Goal: Check status: Check status

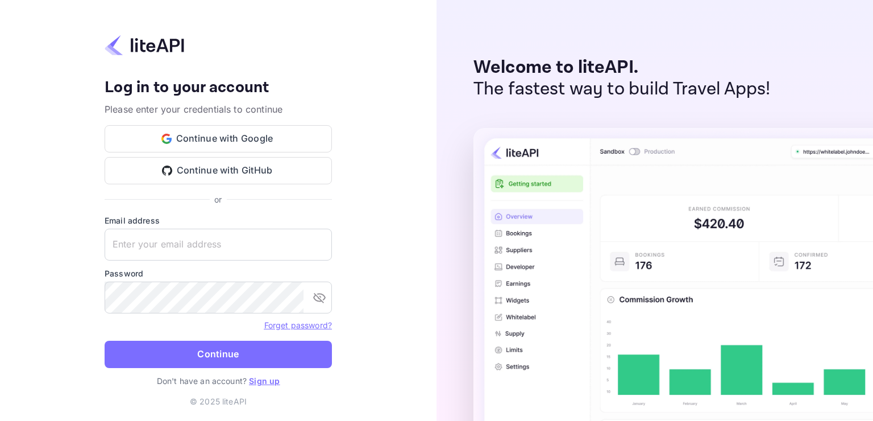
type input "[EMAIL_ADDRESS][DOMAIN_NAME]"
click at [219, 339] on form "Email address [EMAIL_ADDRESS][DOMAIN_NAME] ​ Password ​ Forget password? Contin…" at bounding box center [218, 294] width 227 height 160
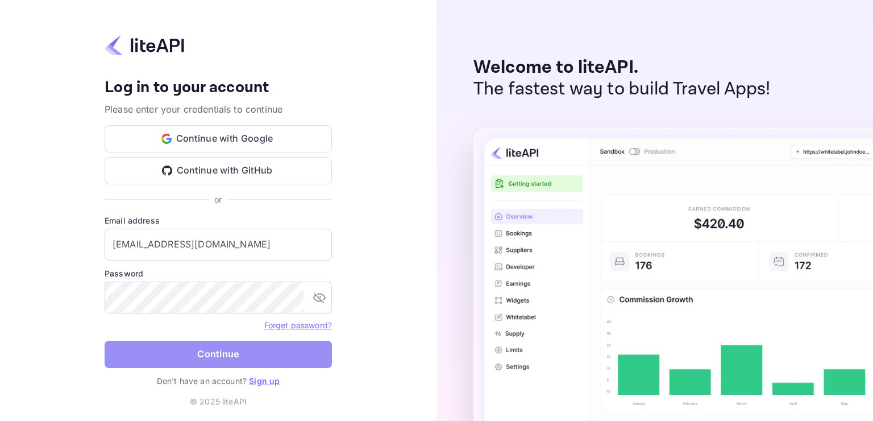
click at [219, 346] on button "Continue" at bounding box center [218, 354] width 227 height 27
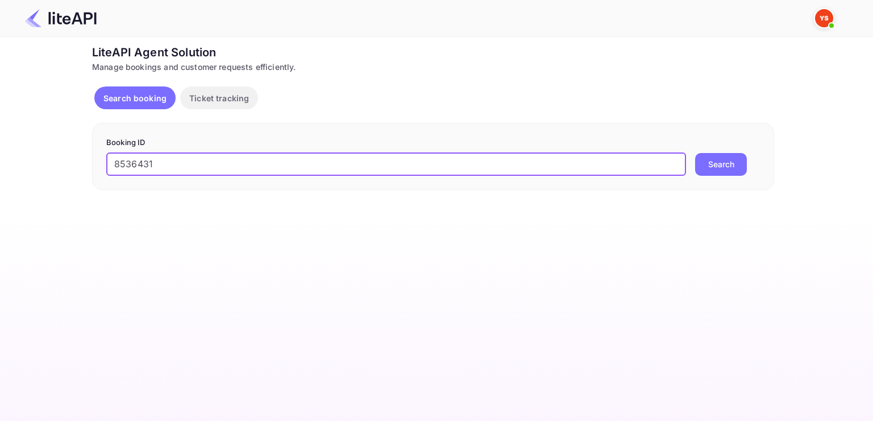
type input "8536431"
click at [695, 153] on button "Search" at bounding box center [721, 164] width 52 height 23
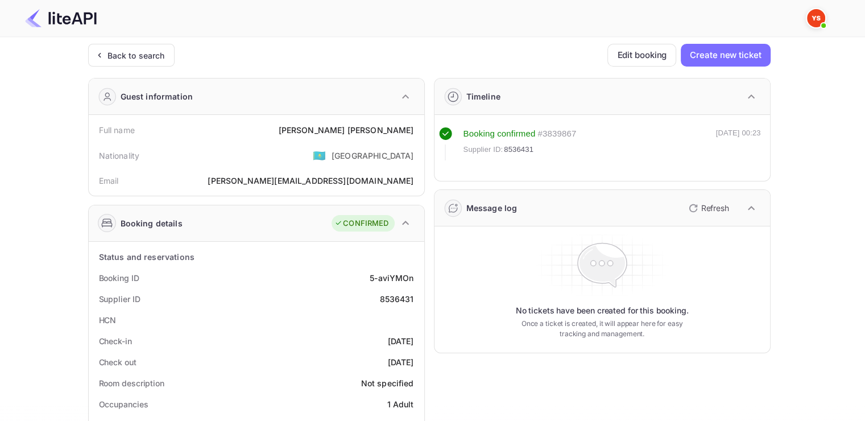
click at [342, 131] on div "[PERSON_NAME]" at bounding box center [345, 130] width 135 height 12
drag, startPoint x: 342, startPoint y: 131, endPoint x: 389, endPoint y: 127, distance: 47.9
click at [390, 127] on div "[PERSON_NAME]" at bounding box center [345, 130] width 135 height 12
copy div "[PERSON_NAME]"
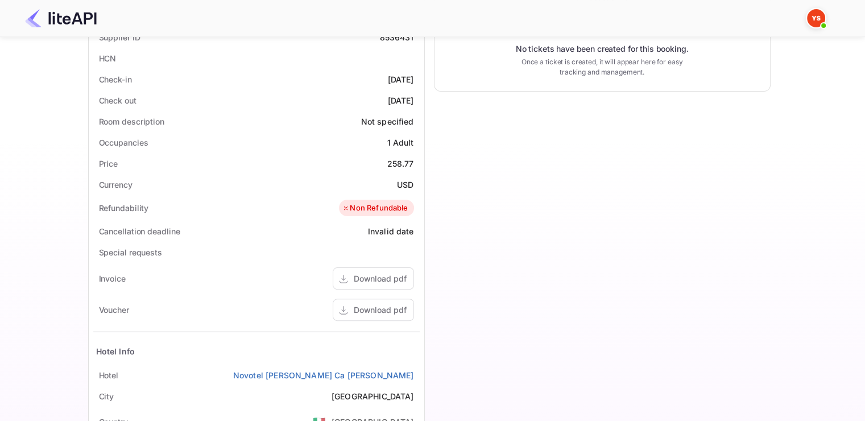
scroll to position [284, 0]
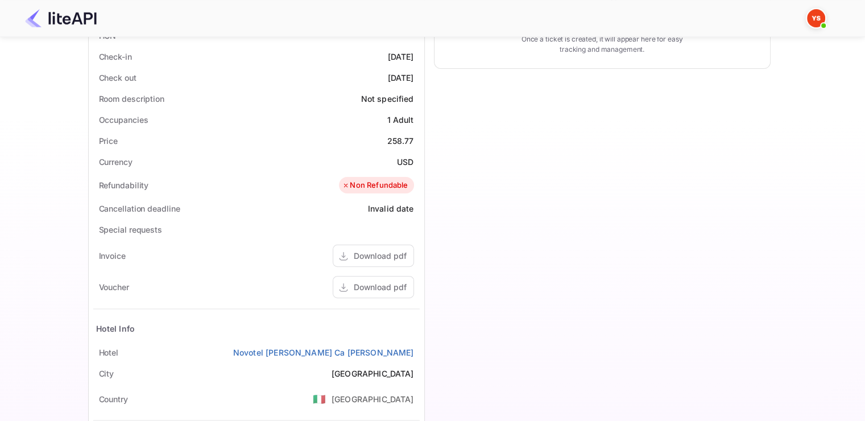
drag, startPoint x: 94, startPoint y: 56, endPoint x: 416, endPoint y: 80, distance: 323.2
click at [416, 80] on div "Status and reservations Booking ID 5-aviYMOn Supplier ID 8536431 HCN Check-in […" at bounding box center [256, 239] width 326 height 554
copy div "Check-in [DATE] Check out [DATE]"
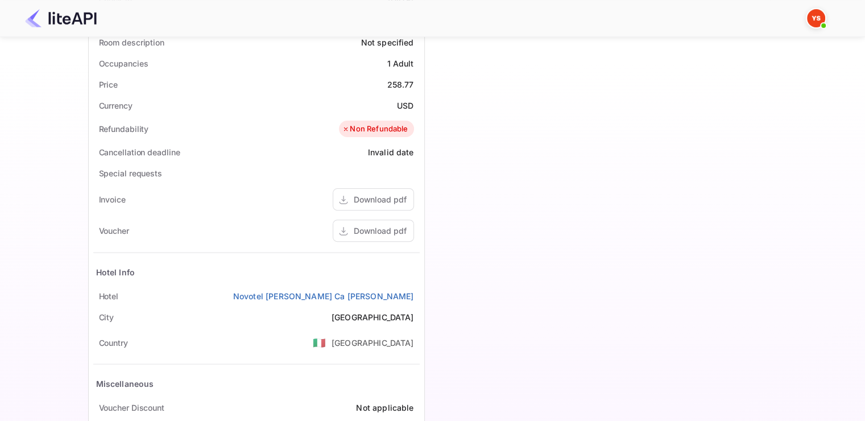
scroll to position [341, 0]
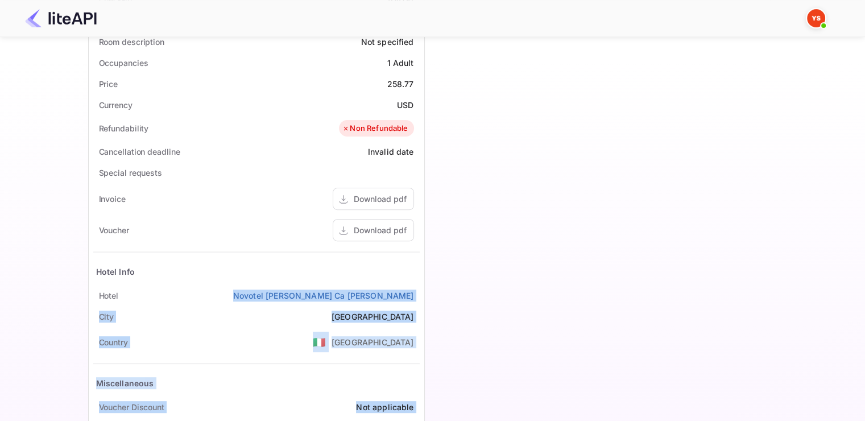
drag, startPoint x: 288, startPoint y: 293, endPoint x: 433, endPoint y: 284, distance: 144.7
click at [433, 284] on div "Guest information Full name [PERSON_NAME] Nationality 🇰🇿 [DEMOGRAPHIC_DATA] Ema…" at bounding box center [424, 100] width 691 height 745
click at [428, 284] on div "Timeline Booking confirmed # 3839867 Supplier ID: 8536431 [DATE] 00:23 Message …" at bounding box center [598, 100] width 346 height 745
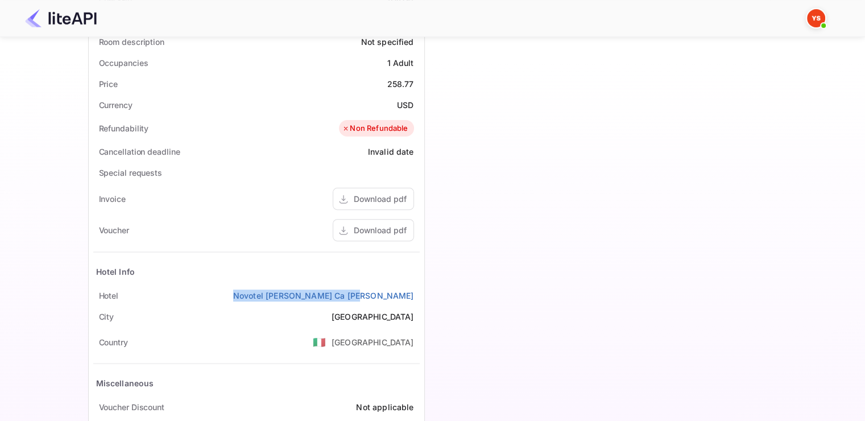
drag, startPoint x: 301, startPoint y: 287, endPoint x: 417, endPoint y: 289, distance: 116.6
click at [417, 289] on div "Hotel Novotel Milan Nord Ca Granda" at bounding box center [256, 295] width 326 height 21
copy link "Novotel Milan Nord Ca Granda"
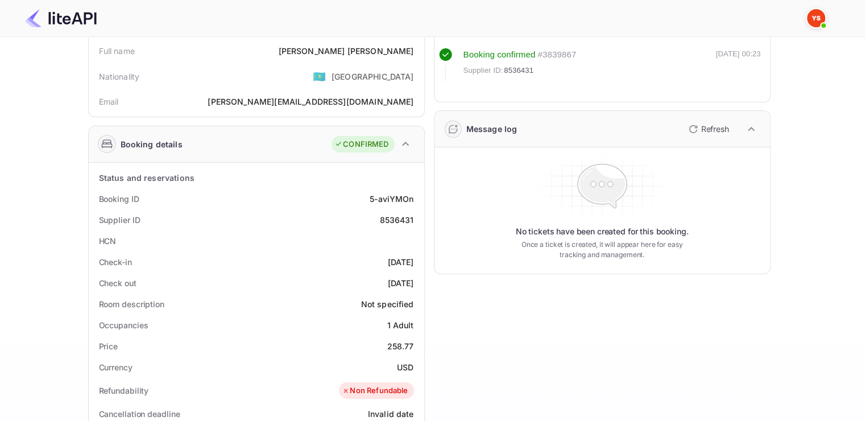
scroll to position [0, 0]
